Goal: Task Accomplishment & Management: Complete application form

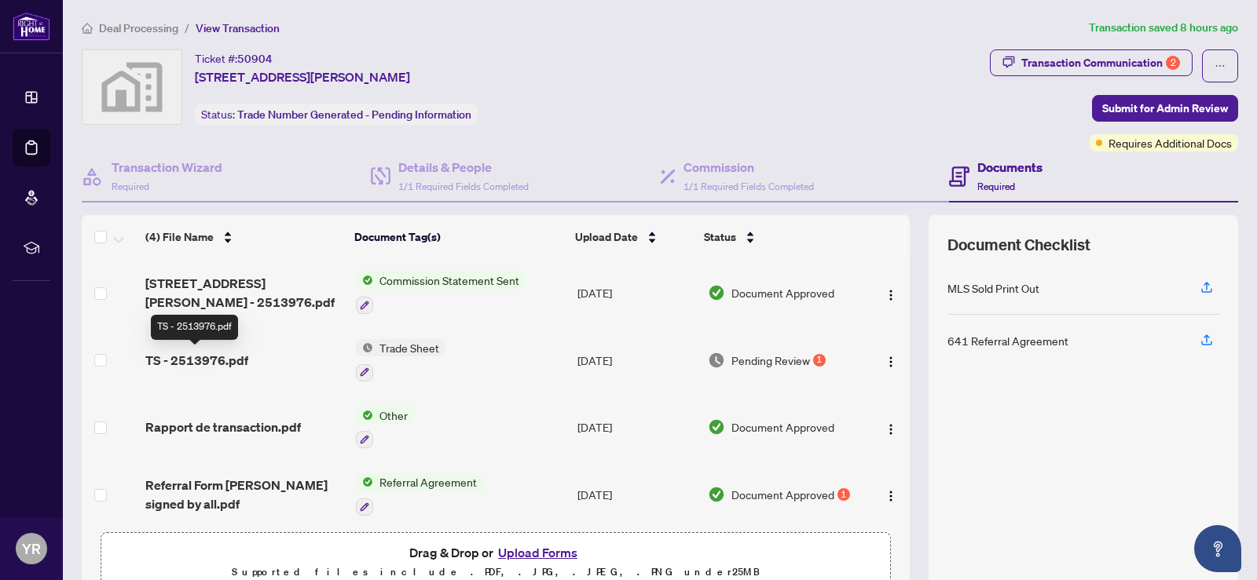
click at [222, 359] on span "TS - 2513976.pdf" at bounding box center [196, 360] width 103 height 19
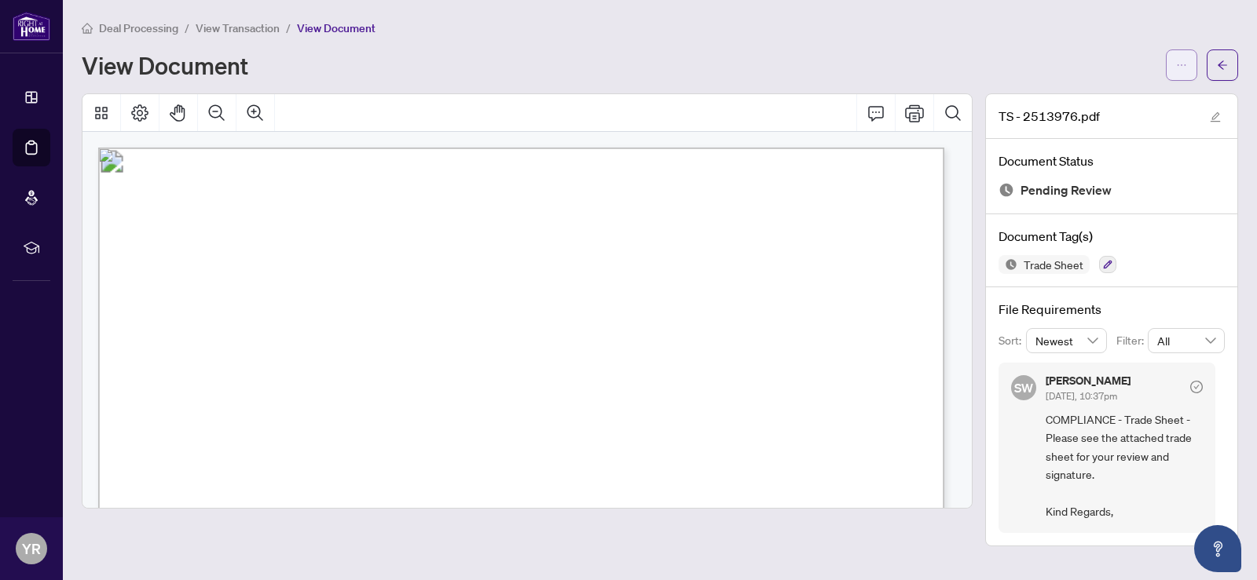
click at [1183, 61] on icon "ellipsis" at bounding box center [1181, 65] width 11 height 11
click at [1085, 97] on span "Download" at bounding box center [1124, 98] width 119 height 17
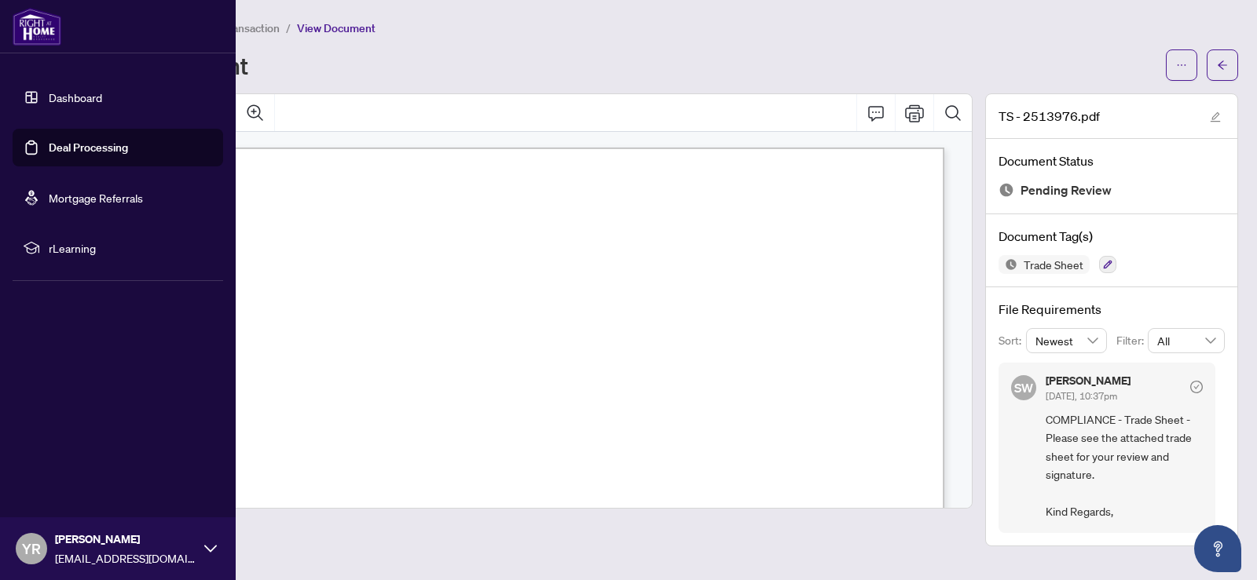
click at [72, 97] on link "Dashboard" at bounding box center [75, 97] width 53 height 14
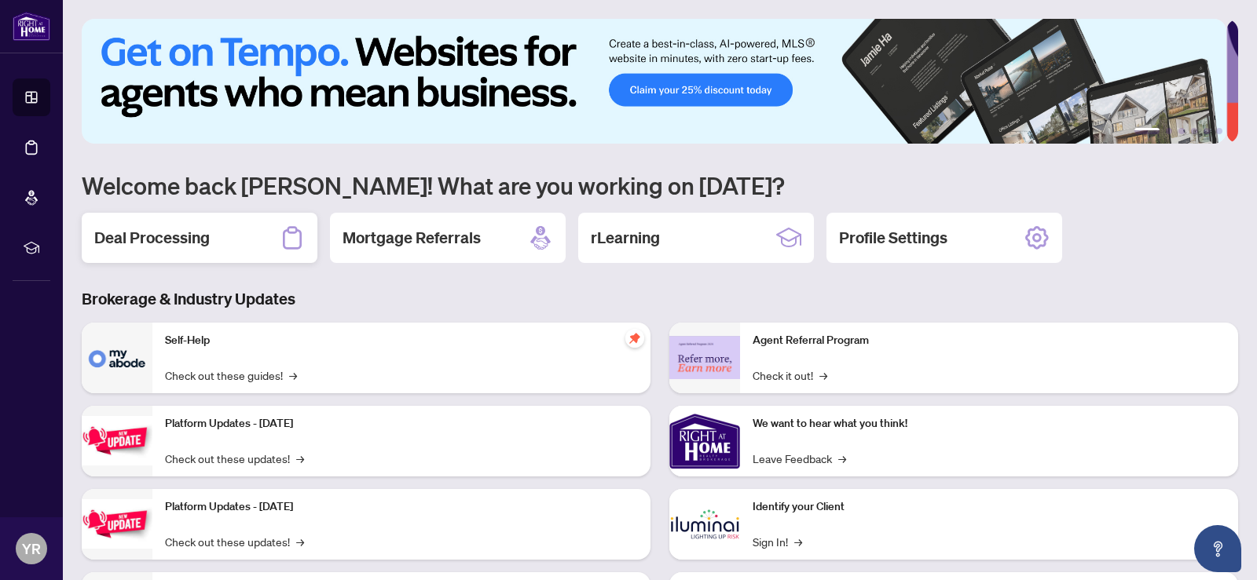
click at [159, 235] on h2 "Deal Processing" at bounding box center [151, 238] width 115 height 22
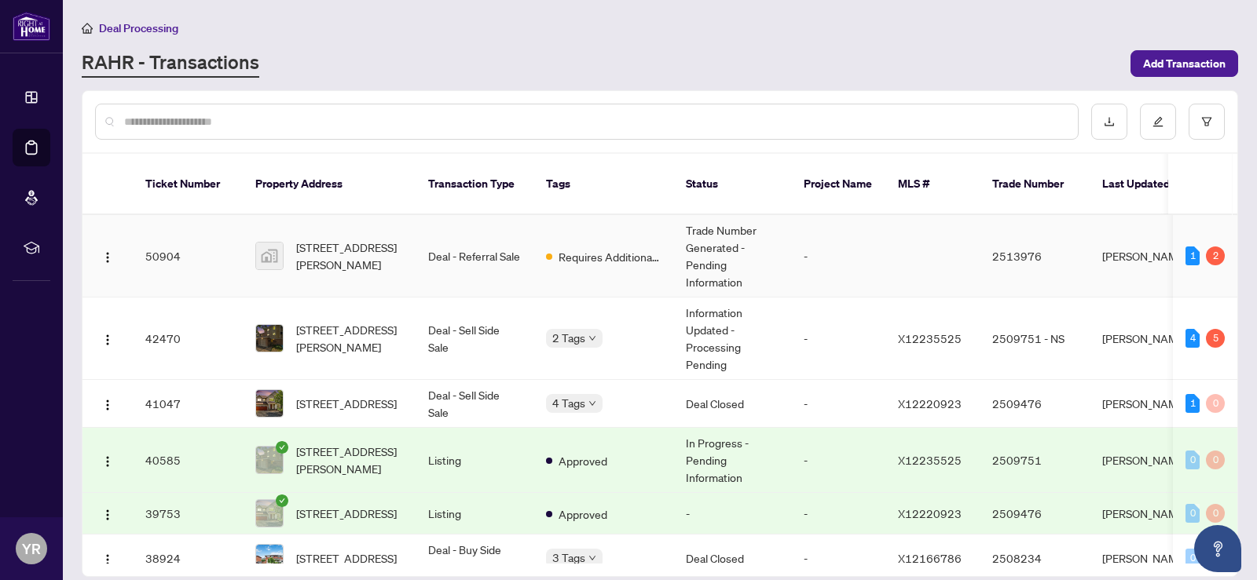
click at [412, 233] on td "[STREET_ADDRESS][PERSON_NAME]" at bounding box center [329, 256] width 173 height 82
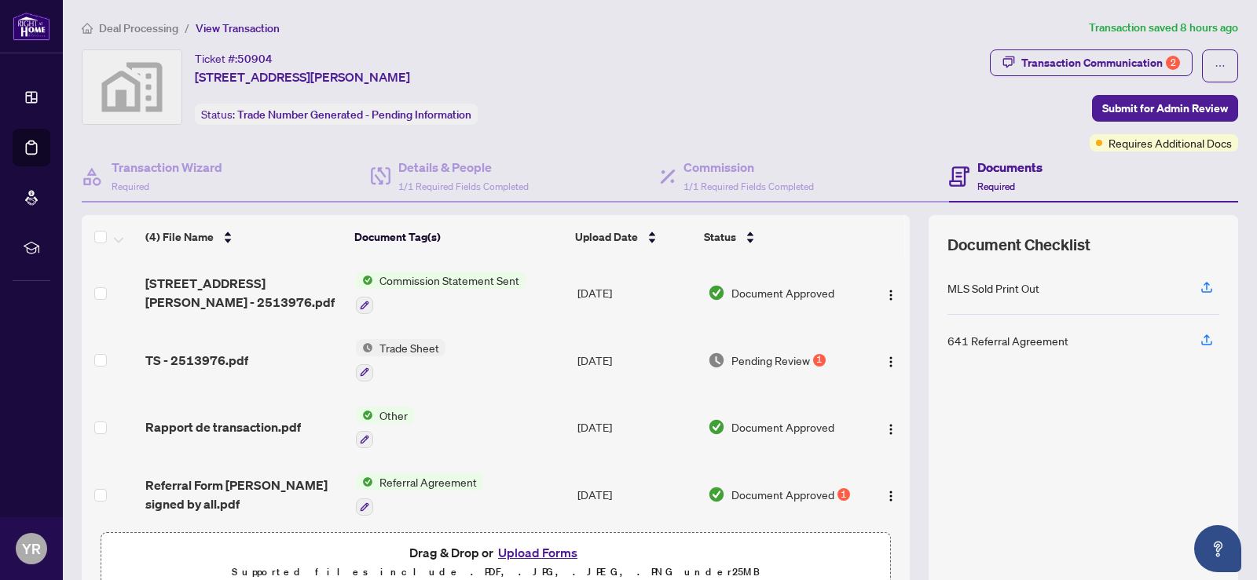
click at [541, 555] on button "Upload Forms" at bounding box center [537, 553] width 89 height 20
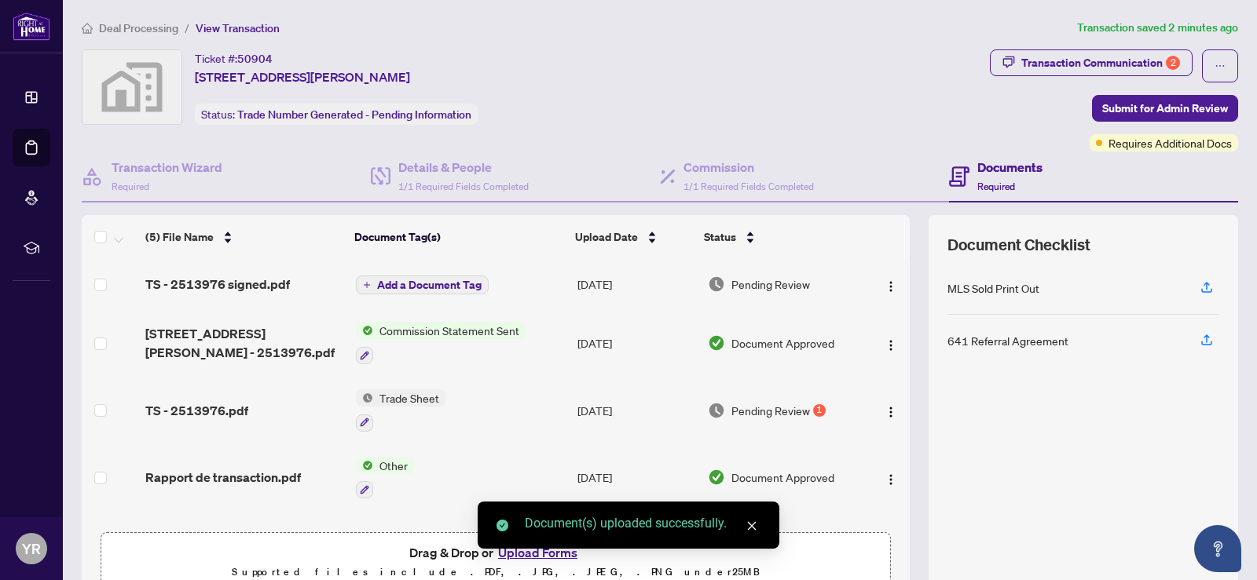
click at [395, 287] on span "Add a Document Tag" at bounding box center [429, 285] width 104 height 11
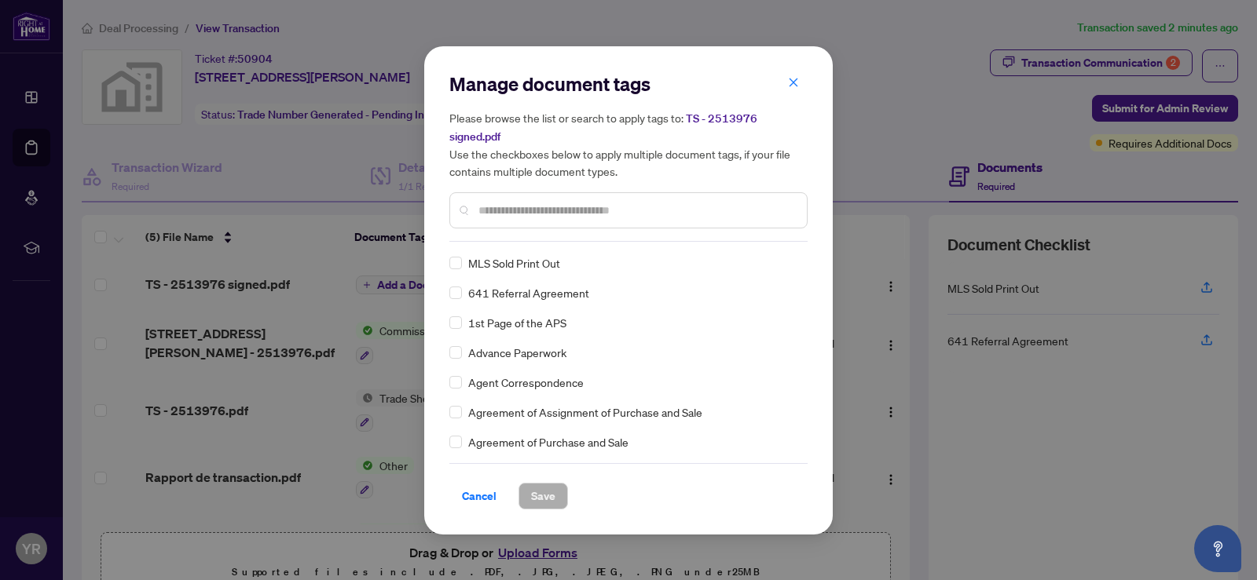
click at [519, 213] on input "text" at bounding box center [636, 210] width 316 height 17
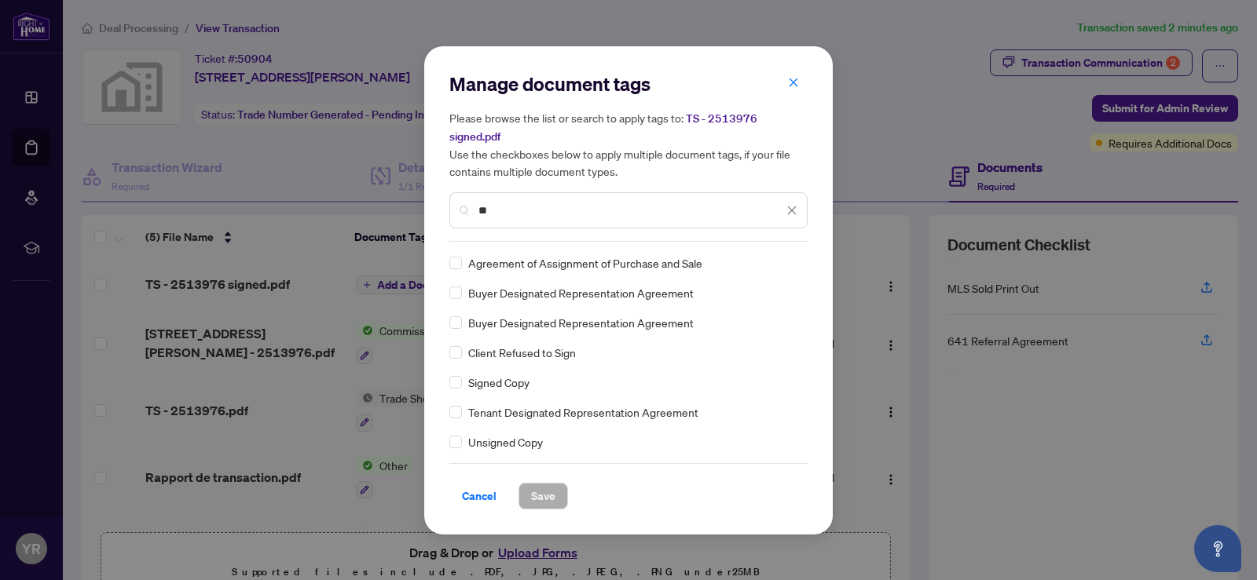
type input "*"
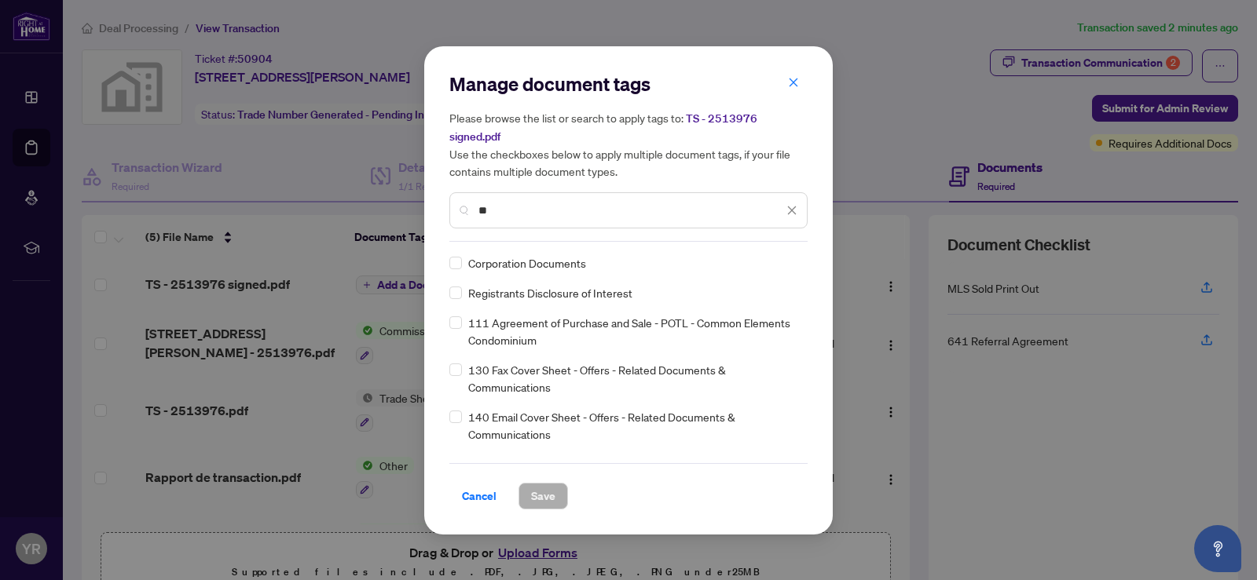
type input "*"
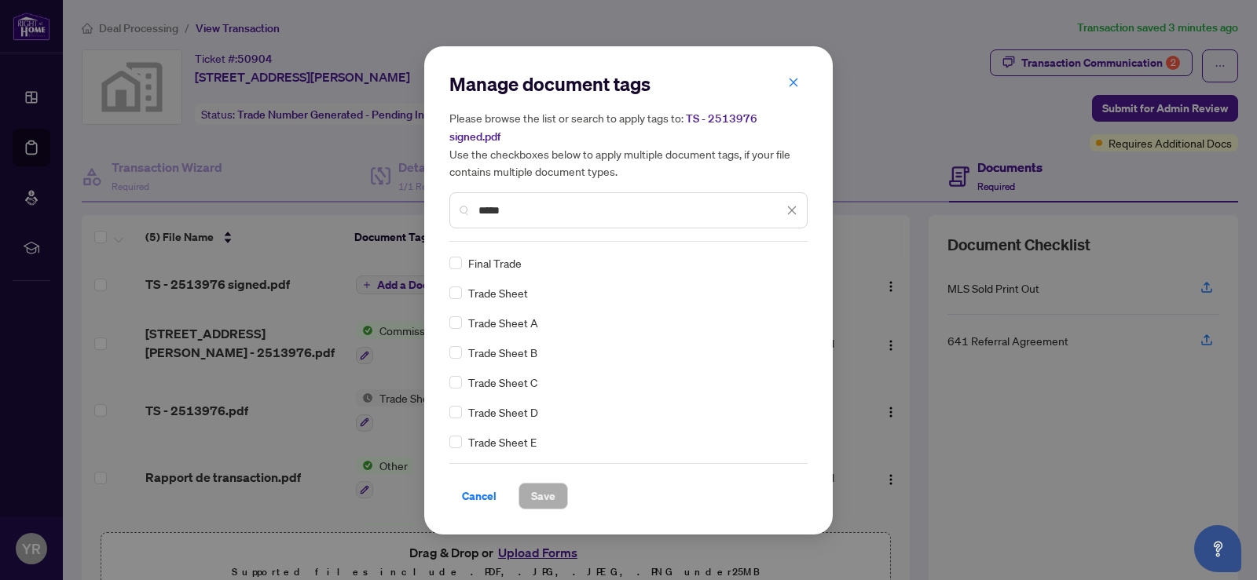
type input "*****"
click at [502, 293] on span "Trade Sheet" at bounding box center [498, 292] width 60 height 17
click at [545, 503] on span "Save" at bounding box center [543, 496] width 24 height 25
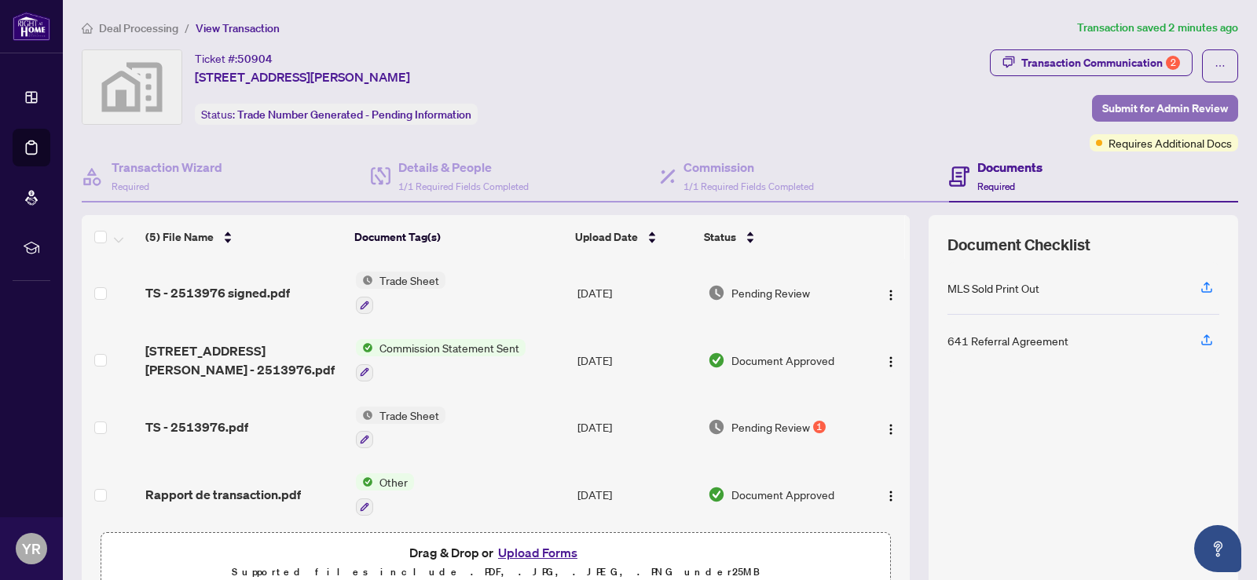
click at [1120, 104] on span "Submit for Admin Review" at bounding box center [1165, 108] width 126 height 25
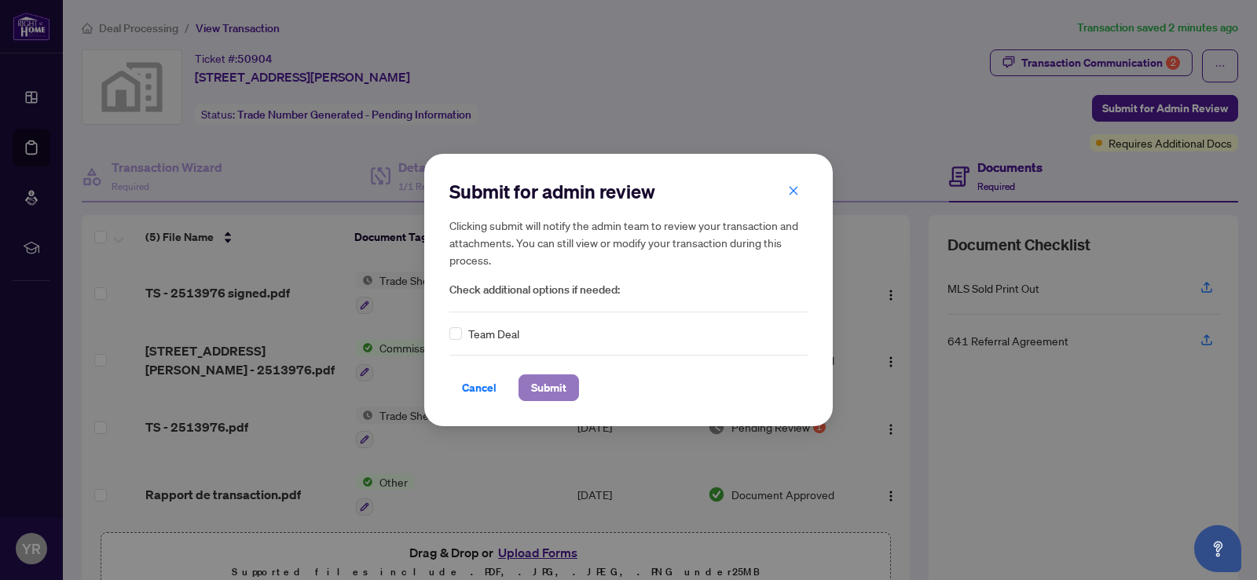
click at [562, 386] on span "Submit" at bounding box center [548, 387] width 35 height 25
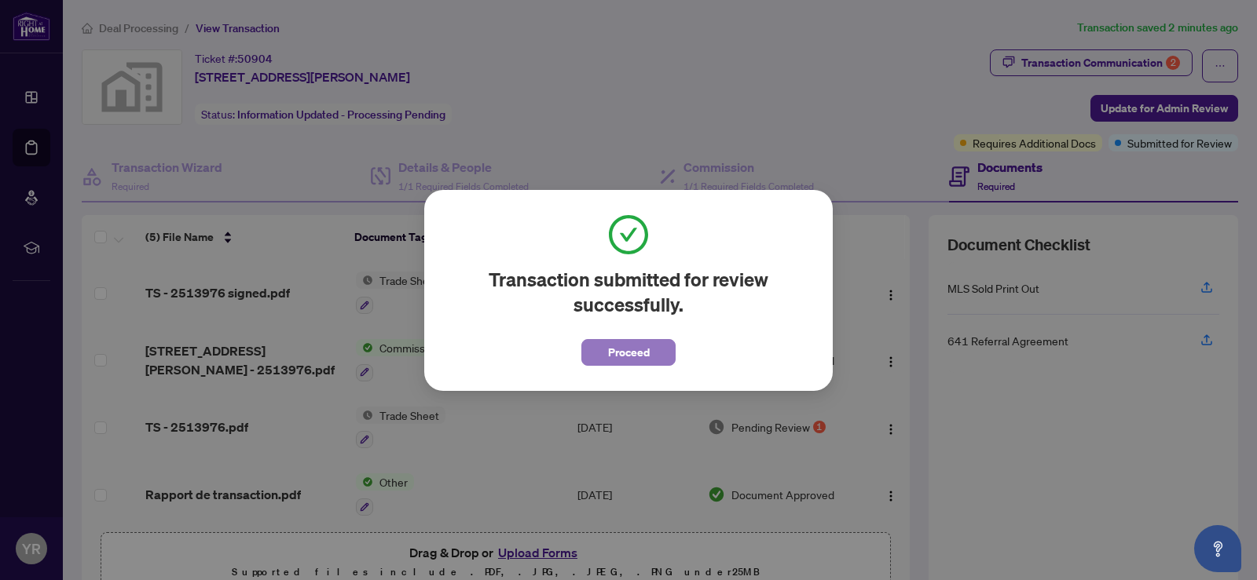
click at [649, 347] on span "Proceed" at bounding box center [629, 352] width 42 height 25
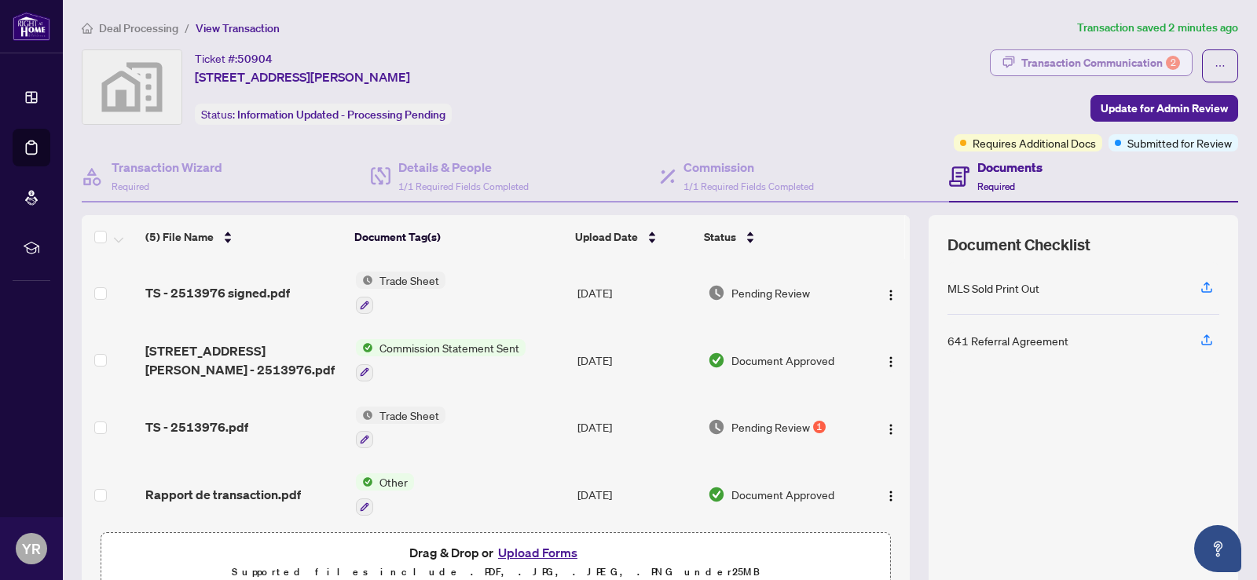
click at [1077, 65] on div "Transaction Communication 2" at bounding box center [1100, 62] width 159 height 25
